Goal: Information Seeking & Learning: Learn about a topic

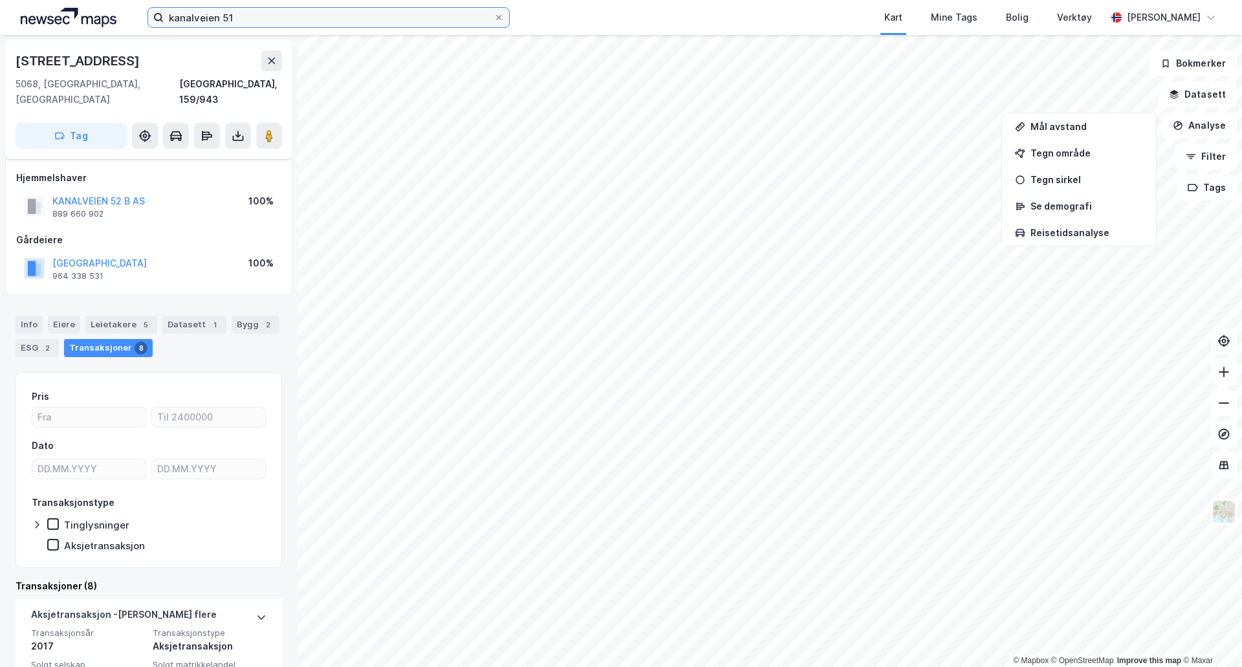
click at [435, 20] on input "kanalveien 51" at bounding box center [329, 17] width 330 height 19
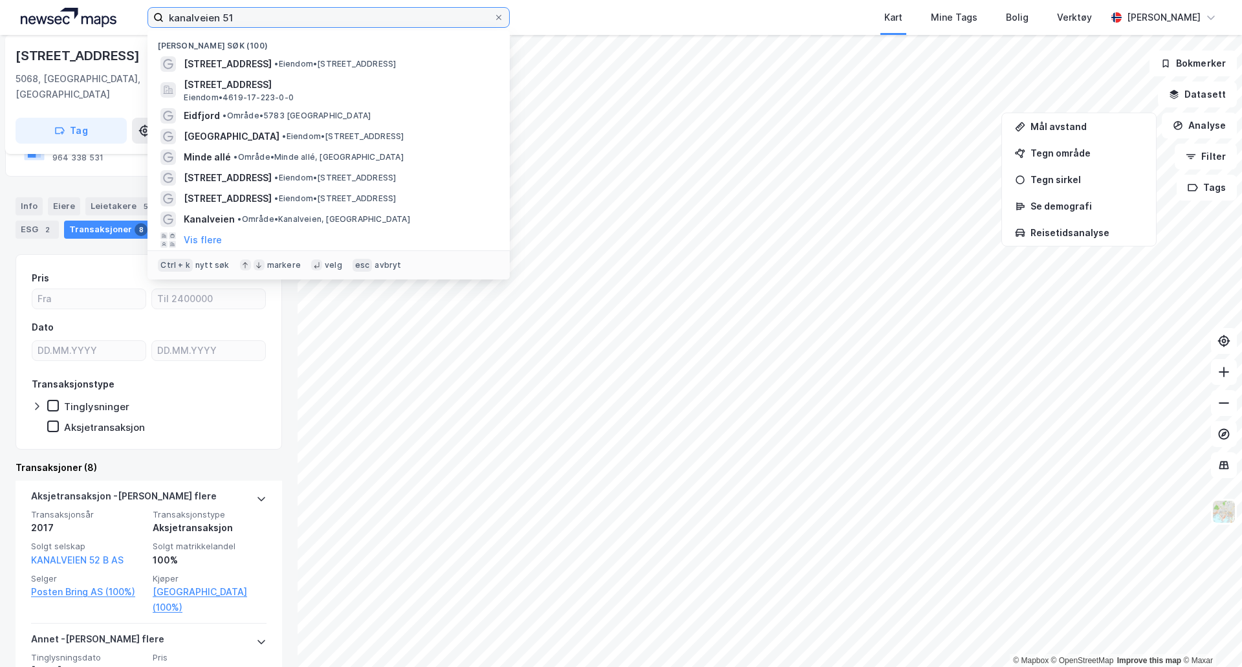
click at [440, 19] on input "kanalveien 51" at bounding box center [329, 17] width 330 height 19
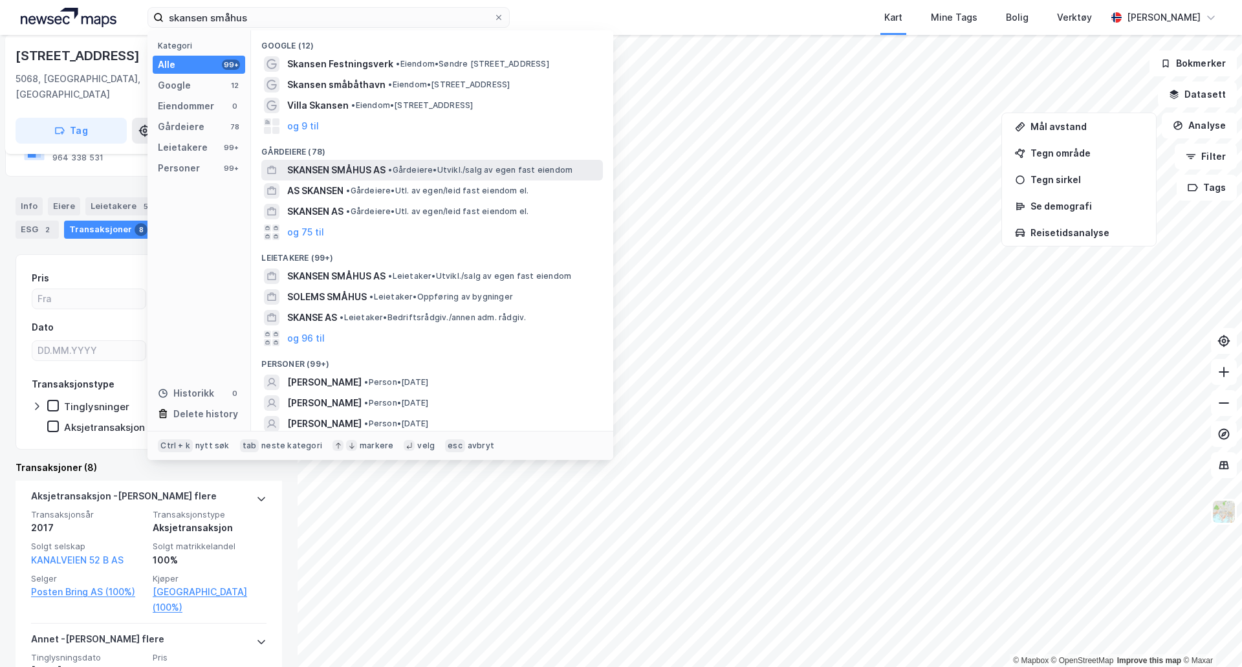
click at [355, 162] on div "SKANSEN SMÅHUS AS • Gårdeiere • [GEOGRAPHIC_DATA]/salg av egen fast eiendom" at bounding box center [431, 170] width 341 height 21
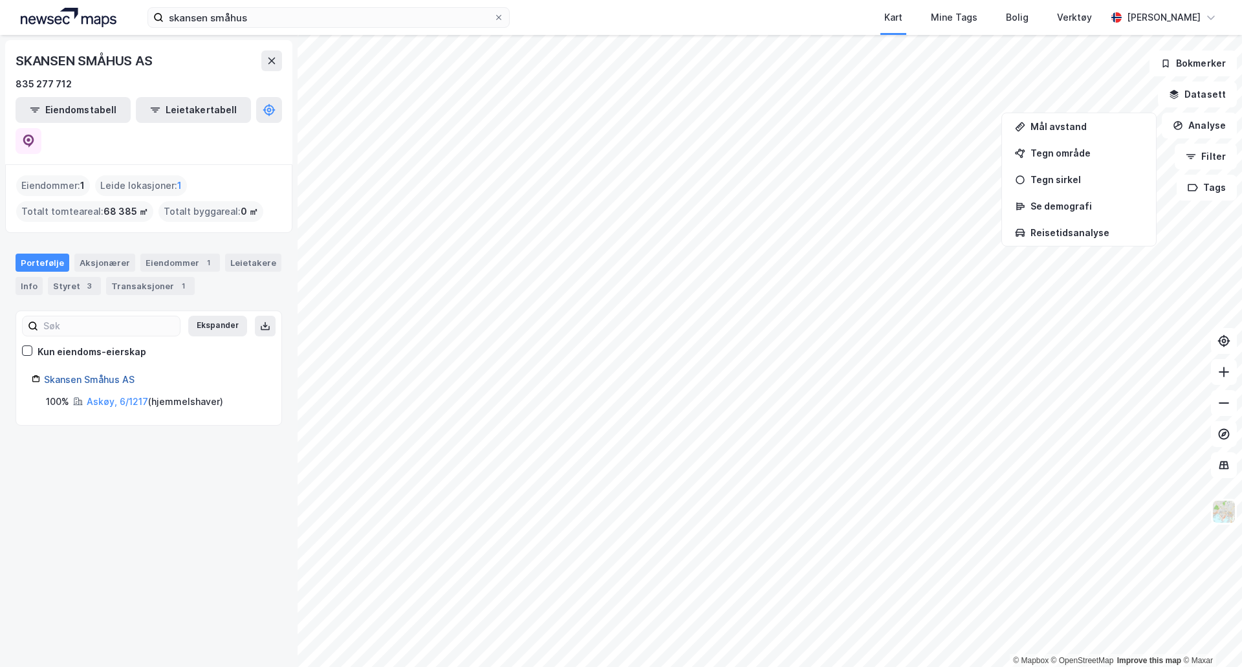
click at [86, 374] on link "Skansen Småhus AS" at bounding box center [89, 379] width 91 height 11
click at [58, 374] on link "Skansen Småhus AS" at bounding box center [89, 379] width 91 height 11
click at [35, 135] on icon at bounding box center [28, 141] width 13 height 13
click at [369, 21] on input "skansen småhus" at bounding box center [329, 17] width 330 height 19
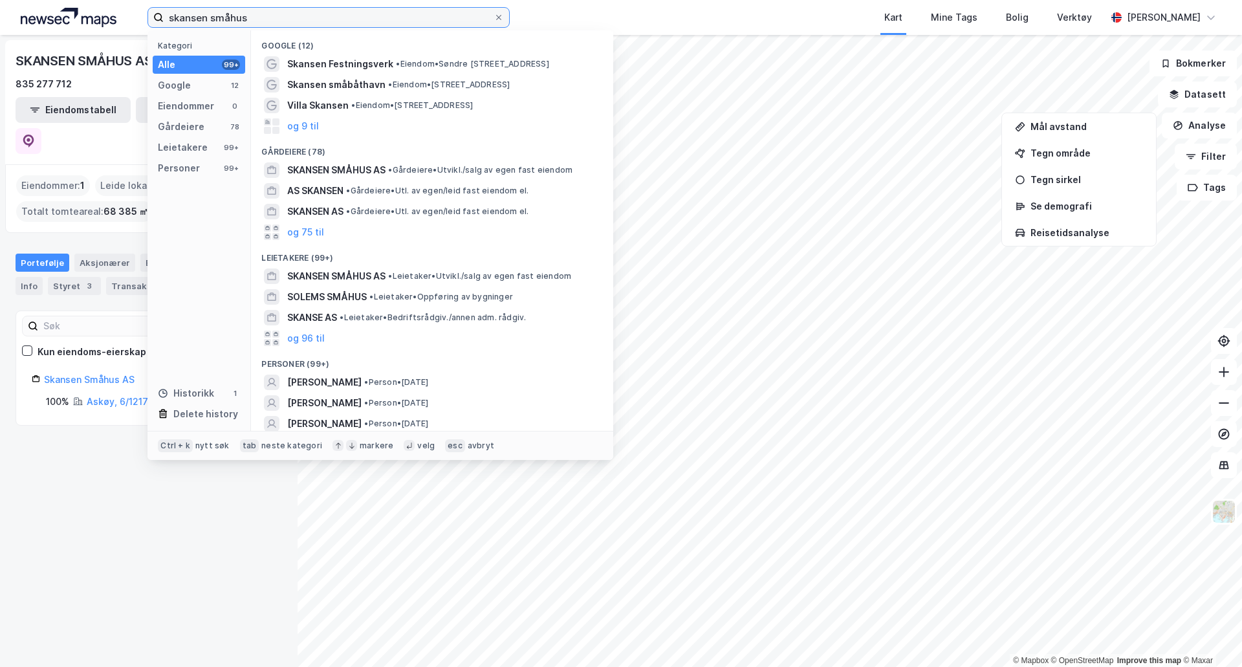
click at [369, 21] on input "skansen småhus" at bounding box center [329, 17] width 330 height 19
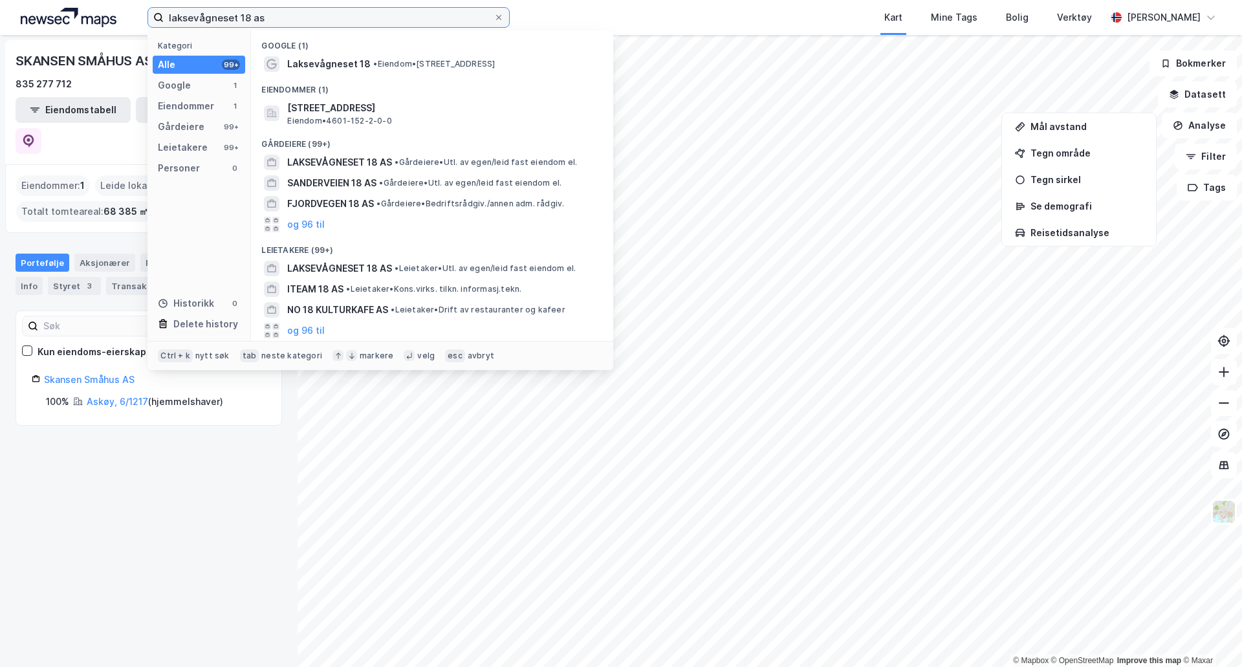
type input "laksevågneset 18 as"
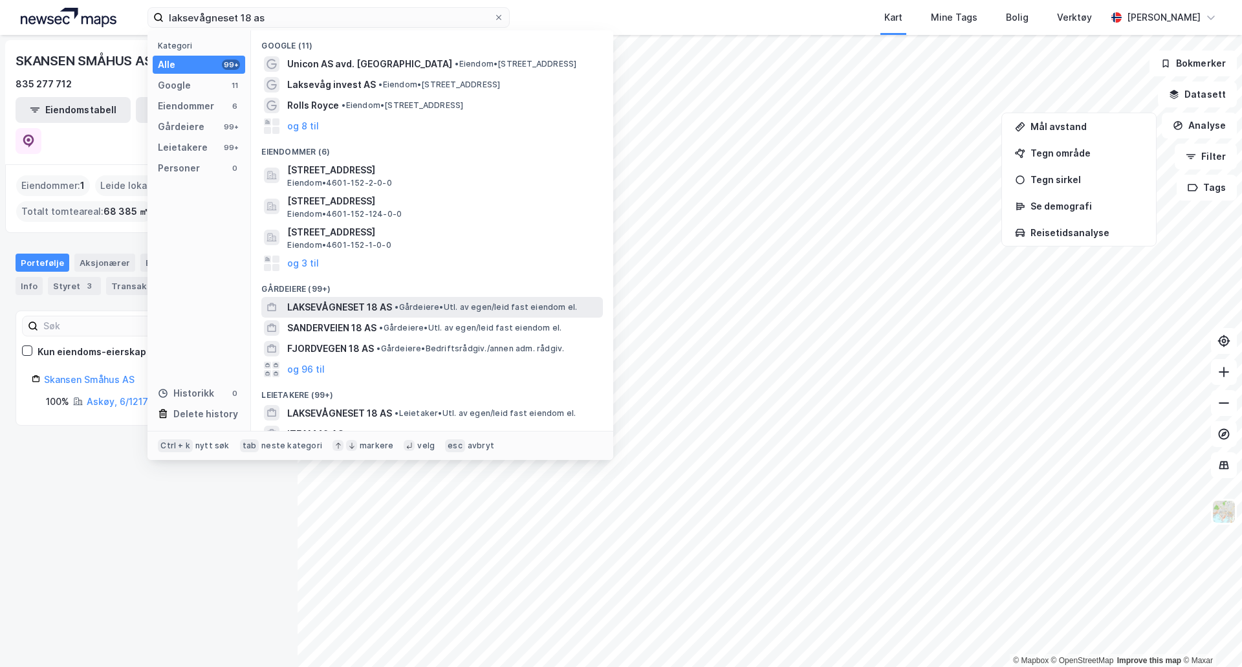
click at [405, 303] on span "• Gårdeiere • Utl. av egen/leid fast eiendom el." at bounding box center [485, 307] width 182 height 10
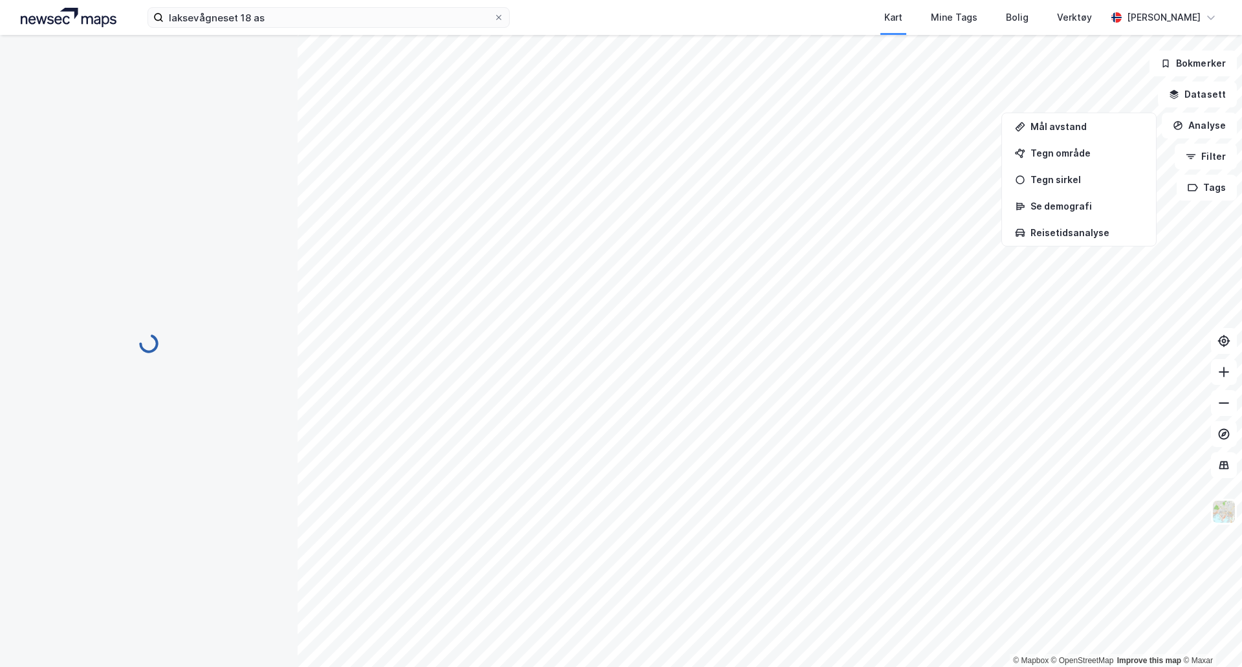
scroll to position [20, 0]
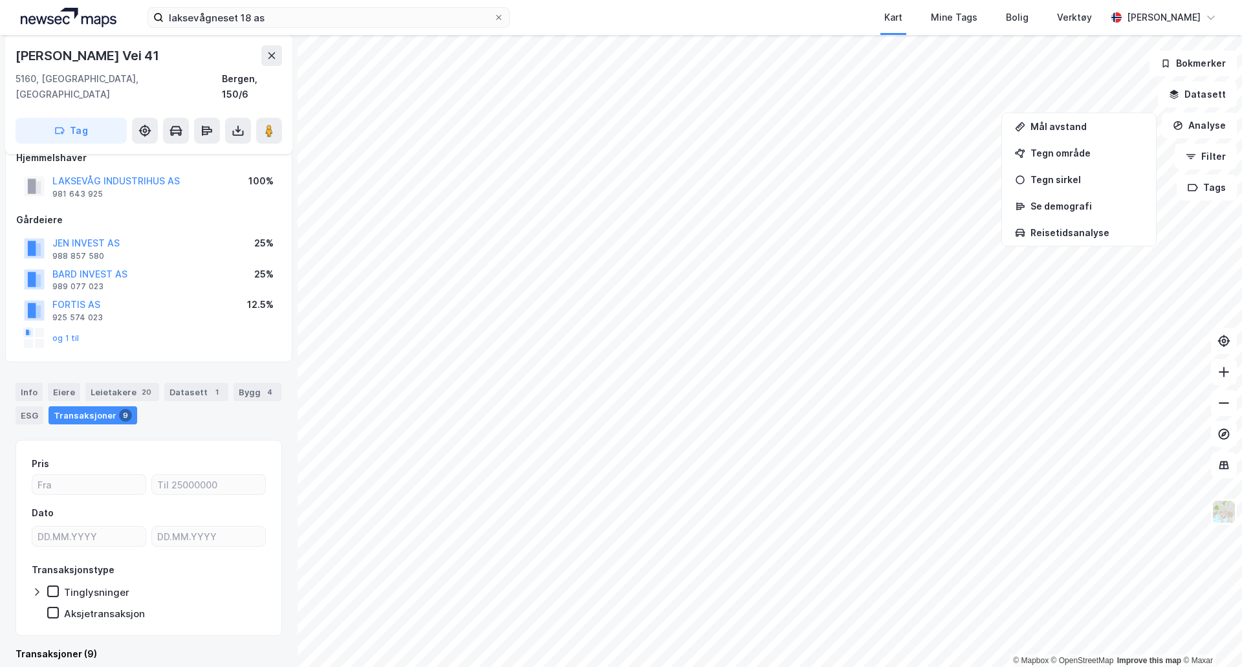
click at [80, 327] on div "og 1 til" at bounding box center [148, 338] width 265 height 26
click at [78, 325] on div "og 1 til" at bounding box center [148, 338] width 265 height 26
click at [0, 0] on button "og 1 til" at bounding box center [0, 0] width 0 height 0
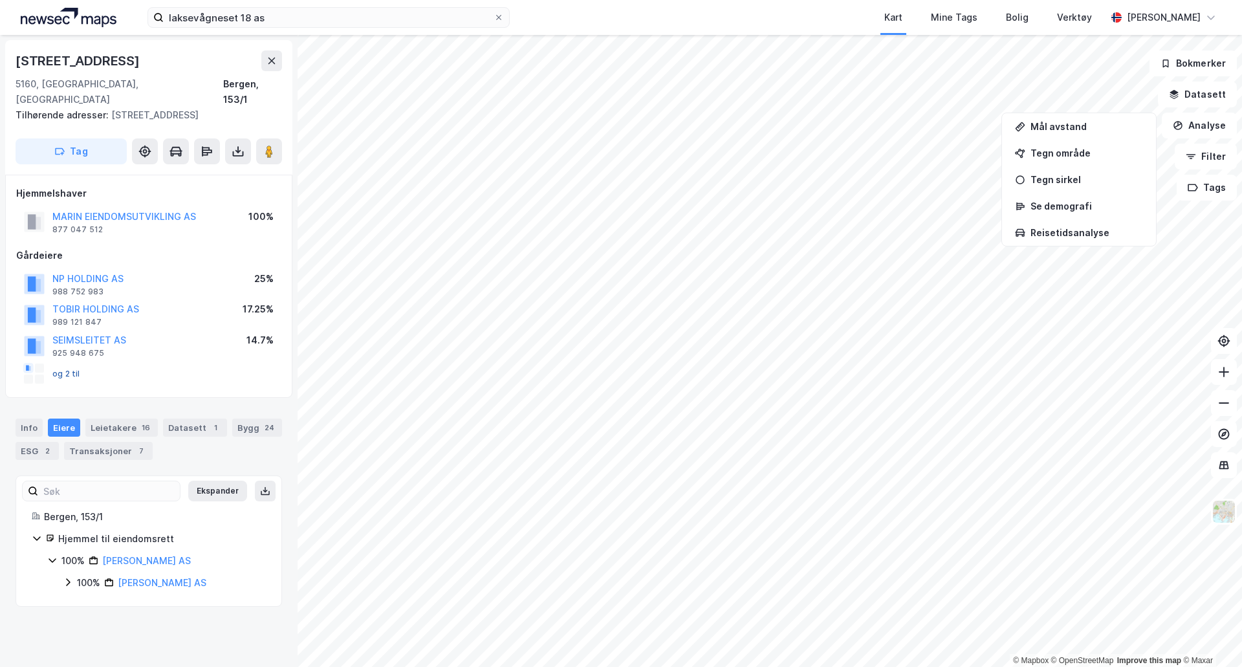
click at [0, 0] on button "og 2 til" at bounding box center [0, 0] width 0 height 0
